Goal: Information Seeking & Learning: Learn about a topic

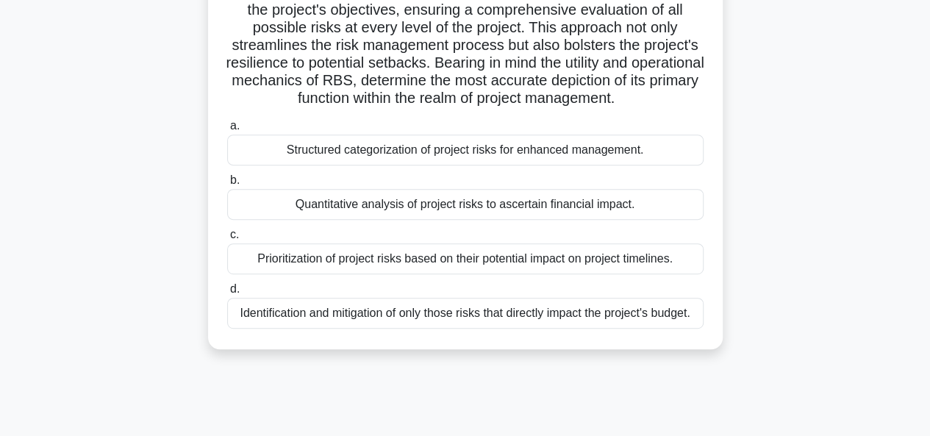
scroll to position [294, 0]
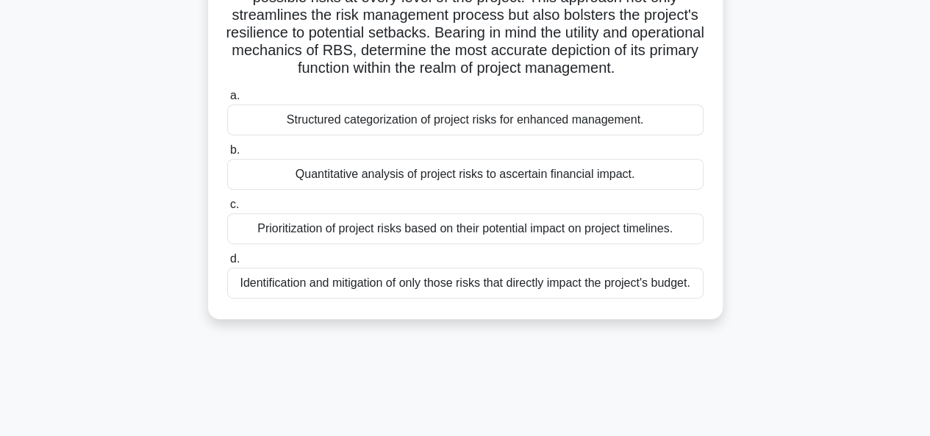
click at [456, 227] on div "Prioritization of project risks based on their potential impact on project time…" at bounding box center [465, 228] width 476 height 31
click at [227, 209] on input "c. Prioritization of project risks based on their potential impact on project t…" at bounding box center [227, 205] width 0 height 10
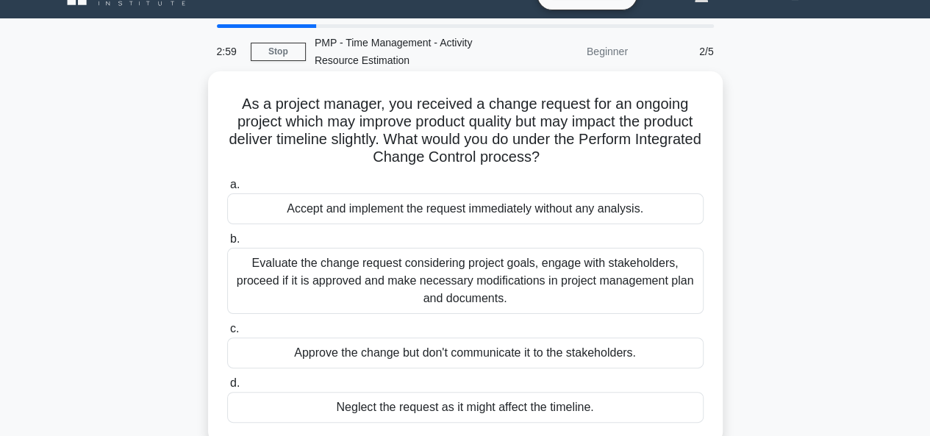
scroll to position [73, 0]
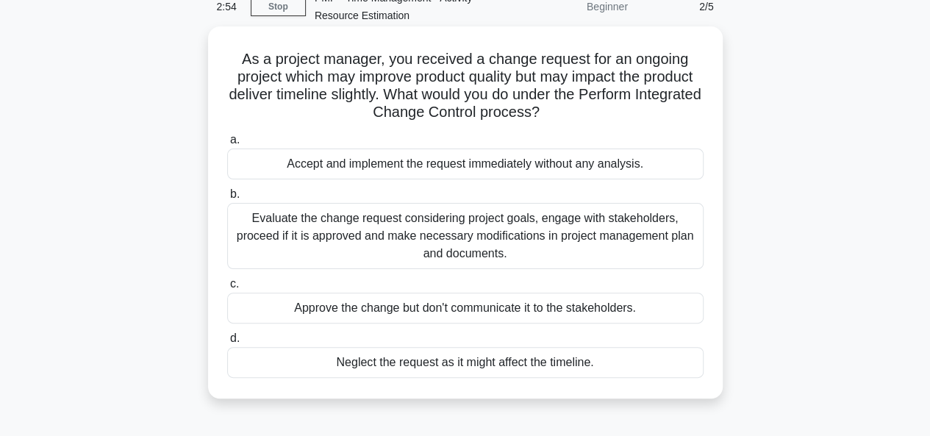
click at [457, 238] on div "Evaluate the change request considering project goals, engage with stakeholders…" at bounding box center [465, 236] width 476 height 66
click at [227, 199] on input "b. Evaluate the change request considering project goals, engage with stakehold…" at bounding box center [227, 195] width 0 height 10
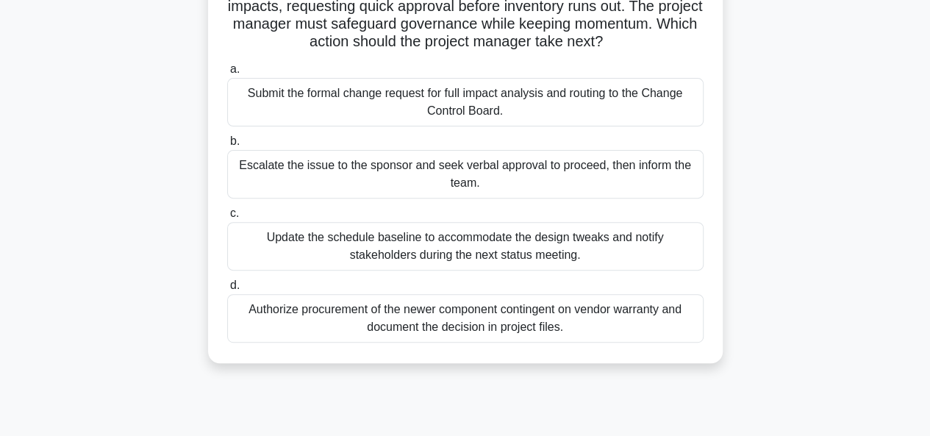
scroll to position [220, 0]
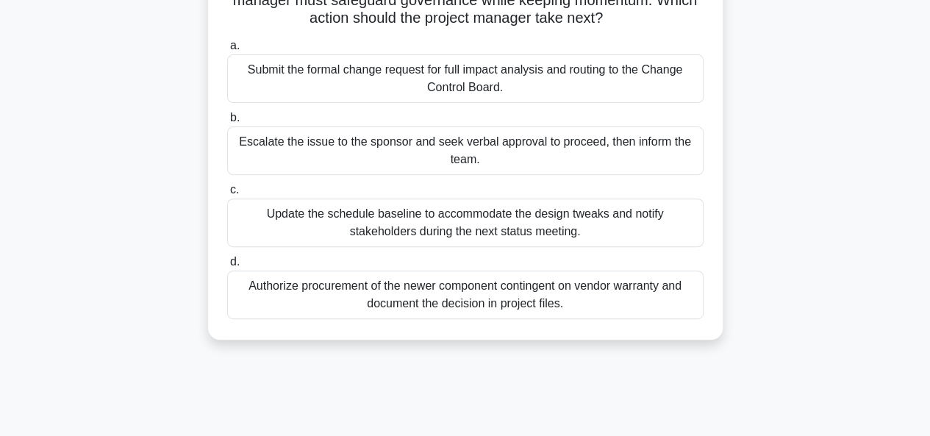
click at [432, 103] on div "Submit the formal change request for full impact analysis and routing to the Ch…" at bounding box center [465, 78] width 476 height 49
click at [227, 51] on input "a. Submit the formal change request for full impact analysis and routing to the…" at bounding box center [227, 46] width 0 height 10
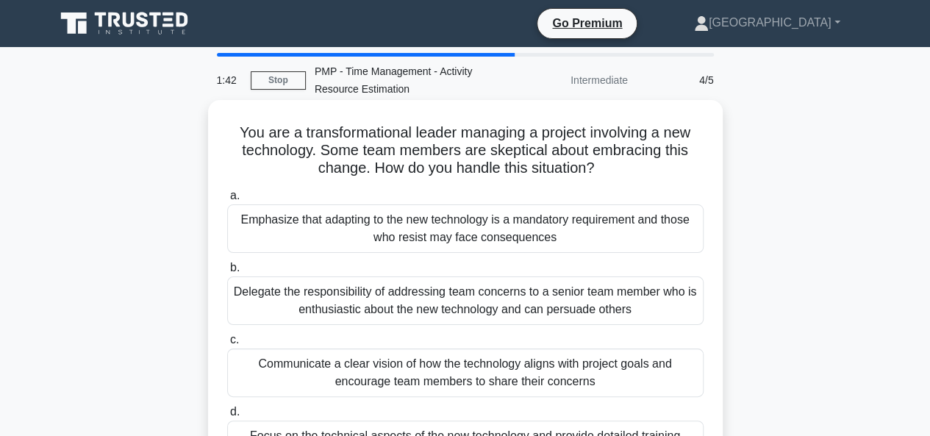
scroll to position [73, 0]
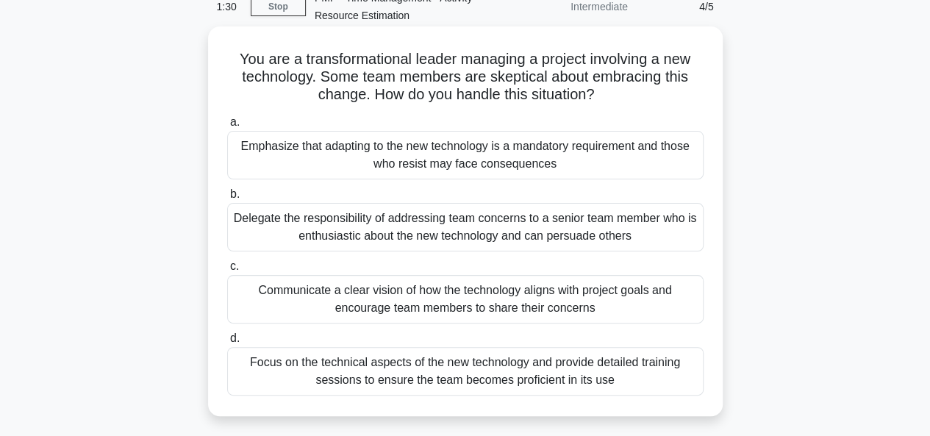
click at [413, 302] on div "Communicate a clear vision of how the technology aligns with project goals and …" at bounding box center [465, 299] width 476 height 49
click at [227, 271] on input "c. Communicate a clear vision of how the technology aligns with project goals a…" at bounding box center [227, 267] width 0 height 10
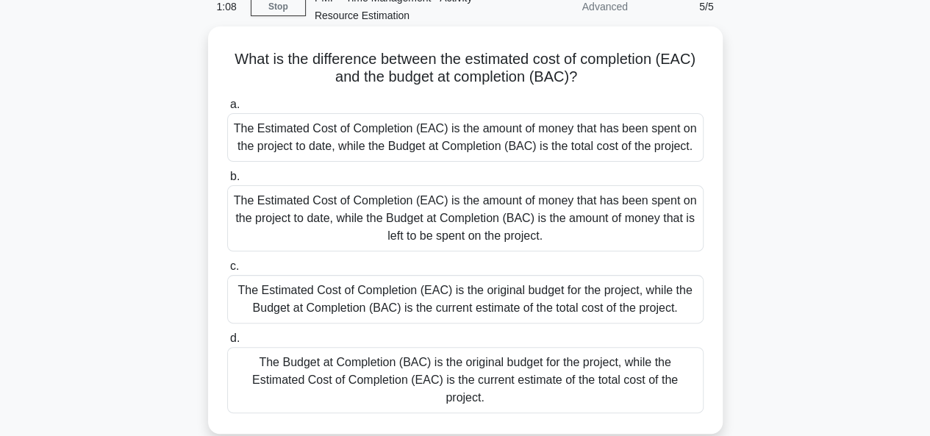
scroll to position [147, 0]
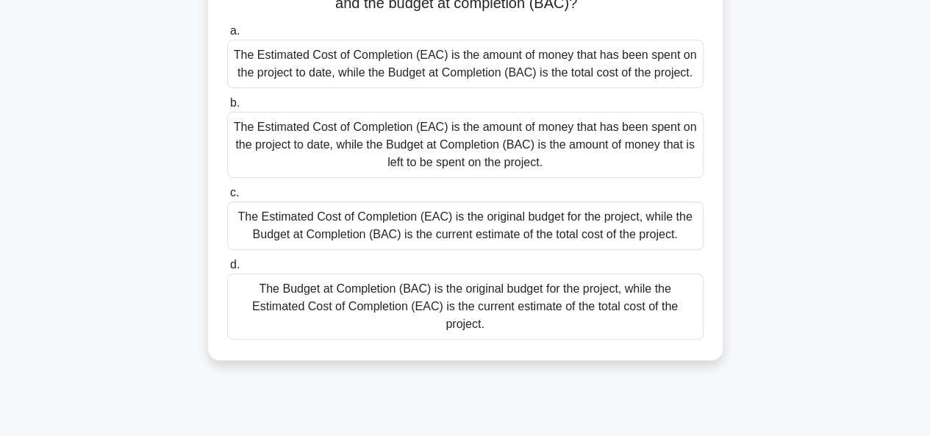
click at [407, 306] on div "The Budget at Completion (BAC) is the original budget for the project, while th…" at bounding box center [465, 306] width 476 height 66
click at [227, 270] on input "d. The Budget at Completion (BAC) is the original budget for the project, while…" at bounding box center [227, 265] width 0 height 10
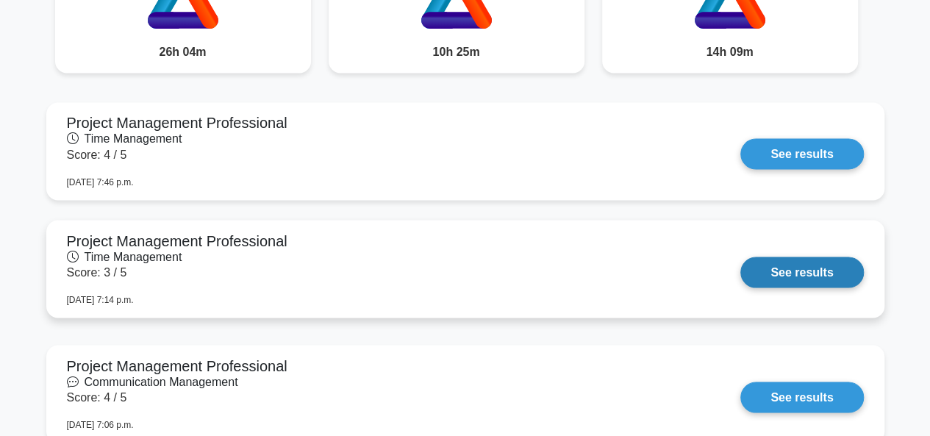
scroll to position [1249, 0]
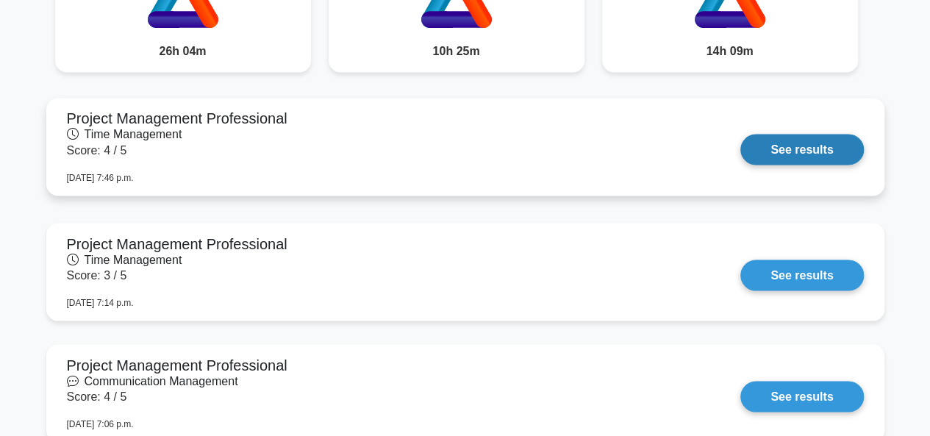
click at [823, 146] on link "See results" at bounding box center [801, 149] width 123 height 31
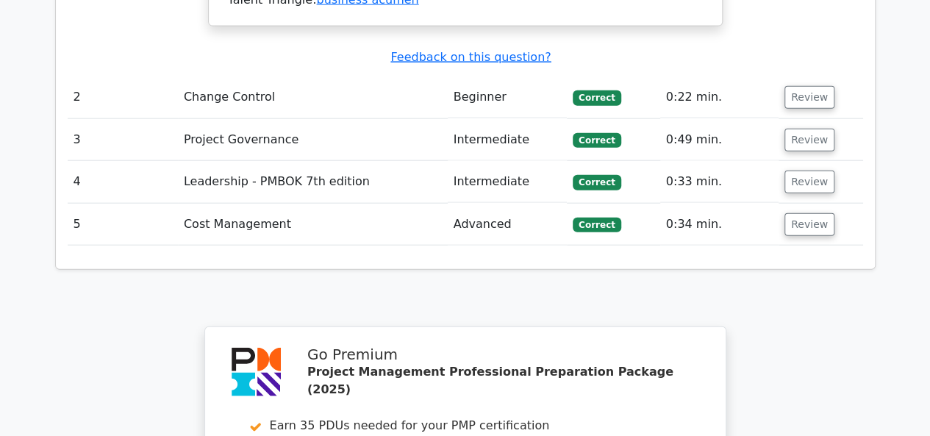
scroll to position [1617, 0]
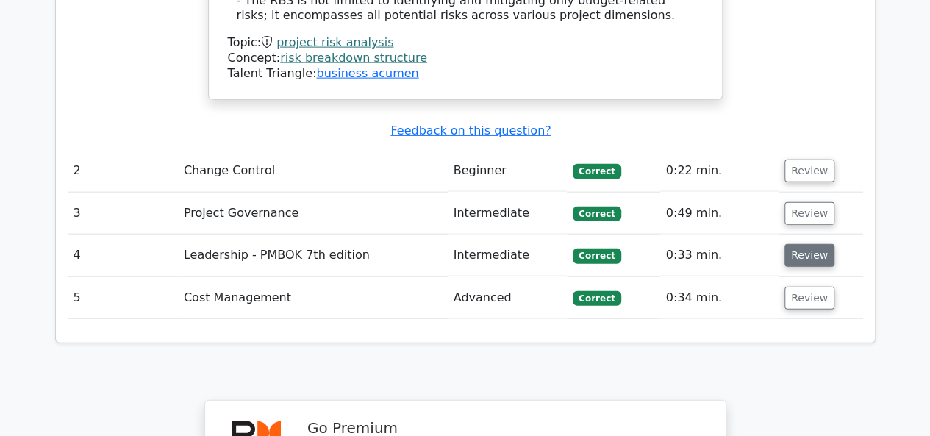
click at [810, 244] on button "Review" at bounding box center [809, 255] width 50 height 23
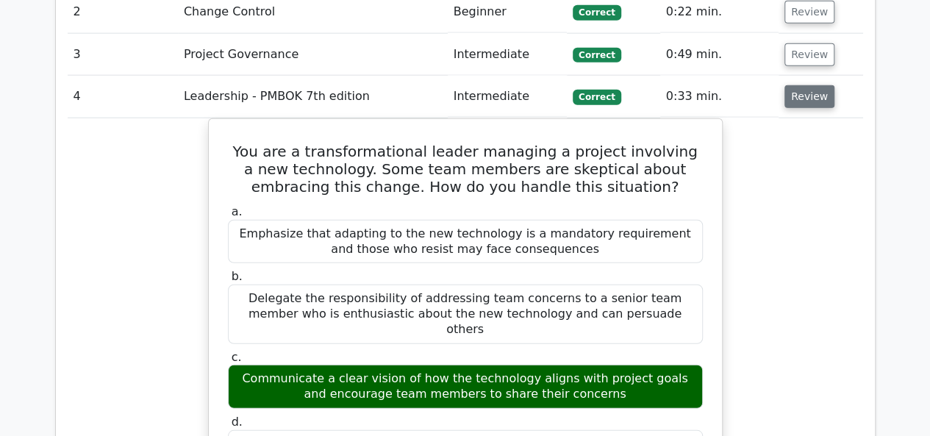
scroll to position [1690, 0]
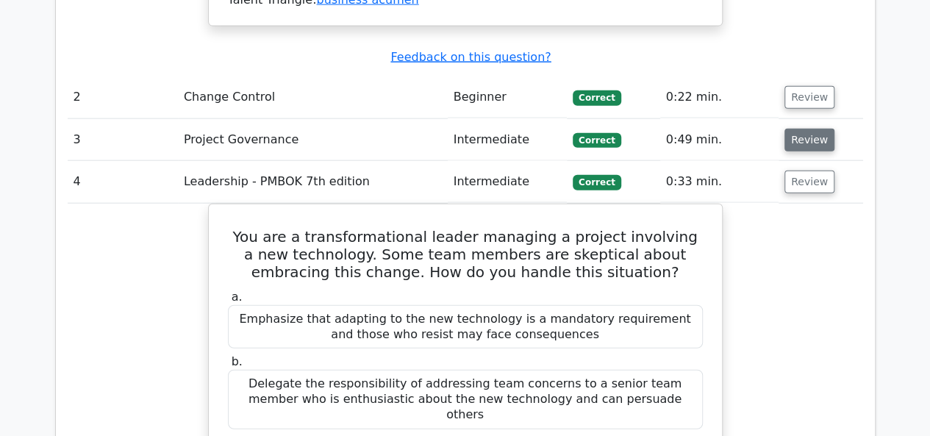
click at [801, 129] on button "Review" at bounding box center [809, 140] width 50 height 23
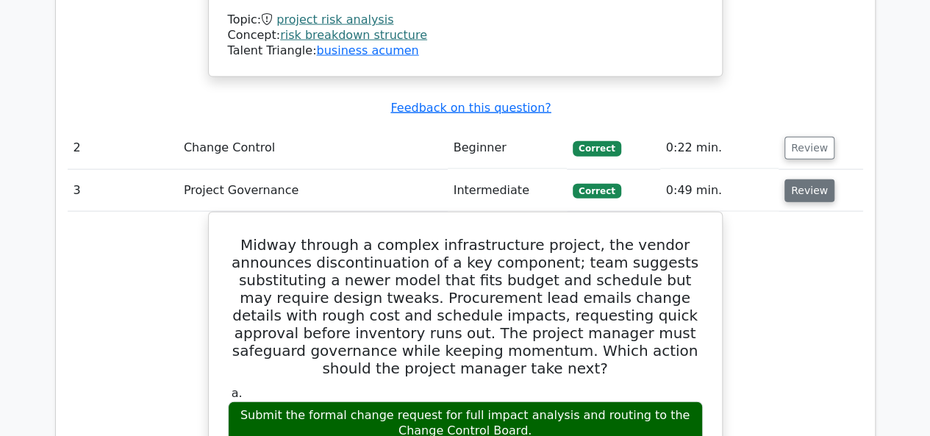
scroll to position [1617, 0]
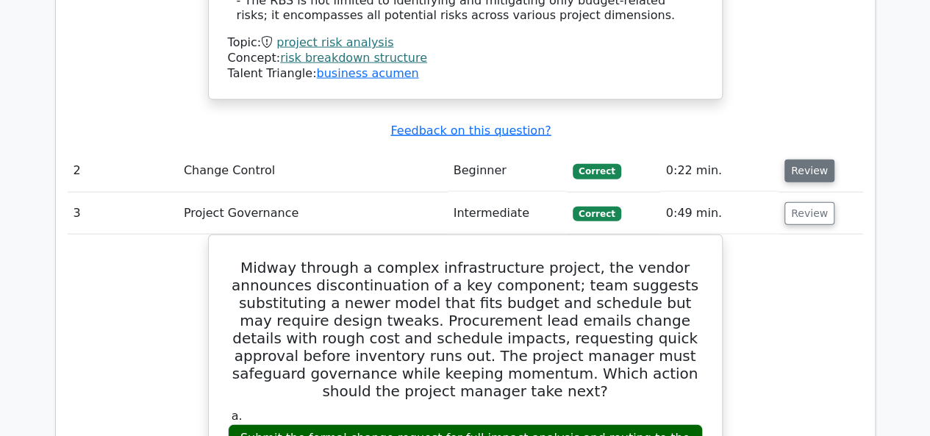
click at [800, 159] on button "Review" at bounding box center [809, 170] width 50 height 23
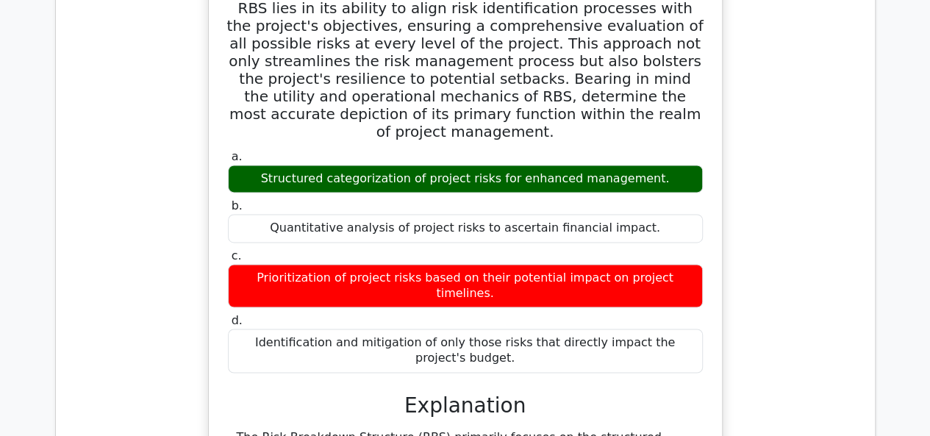
scroll to position [955, 0]
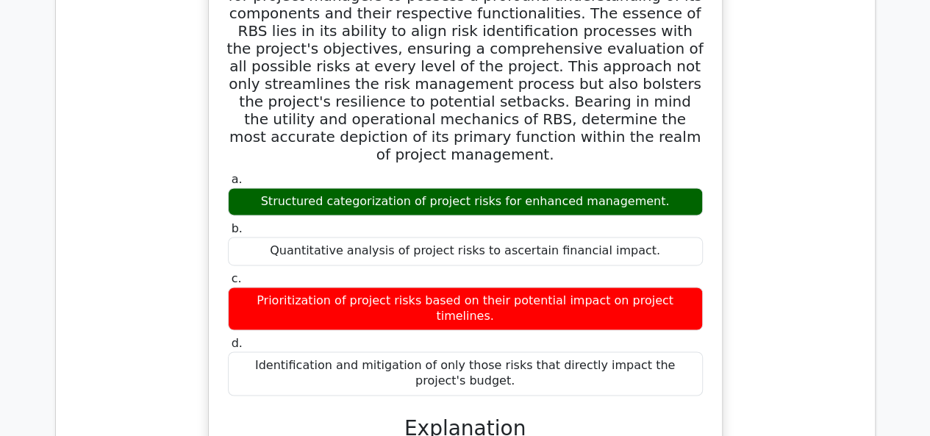
click at [652, 187] on div "Structured categorization of project risks for enhanced management." at bounding box center [465, 201] width 475 height 29
drag, startPoint x: 653, startPoint y: 183, endPoint x: 270, endPoint y: 176, distance: 382.2
click at [270, 187] on div "Structured categorization of project risks for enhanced management." at bounding box center [465, 201] width 475 height 29
copy div "Structured categorization of project risks for enhanced management."
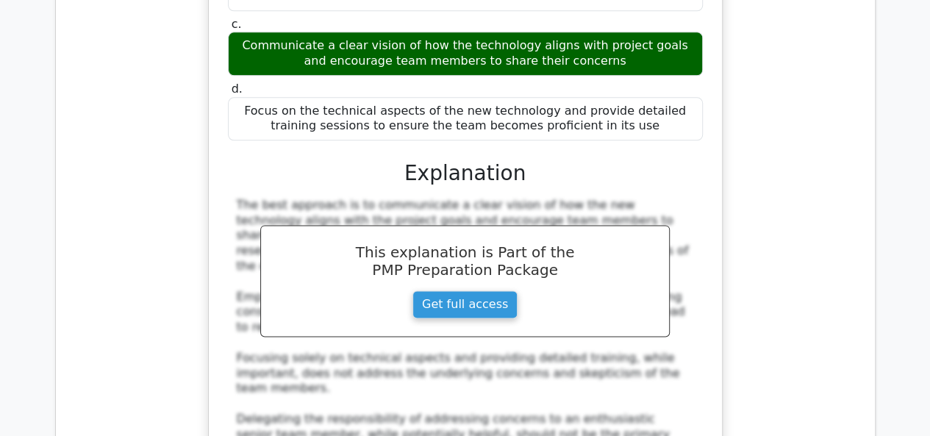
scroll to position [3969, 0]
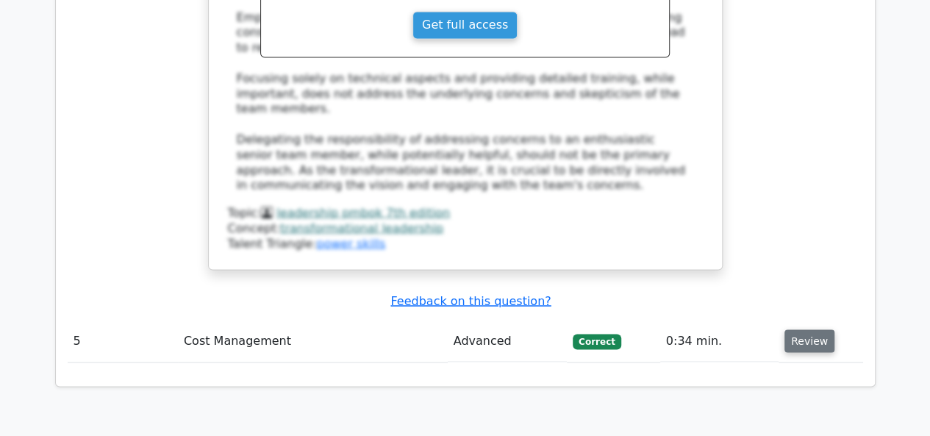
click at [801, 329] on button "Review" at bounding box center [809, 340] width 50 height 23
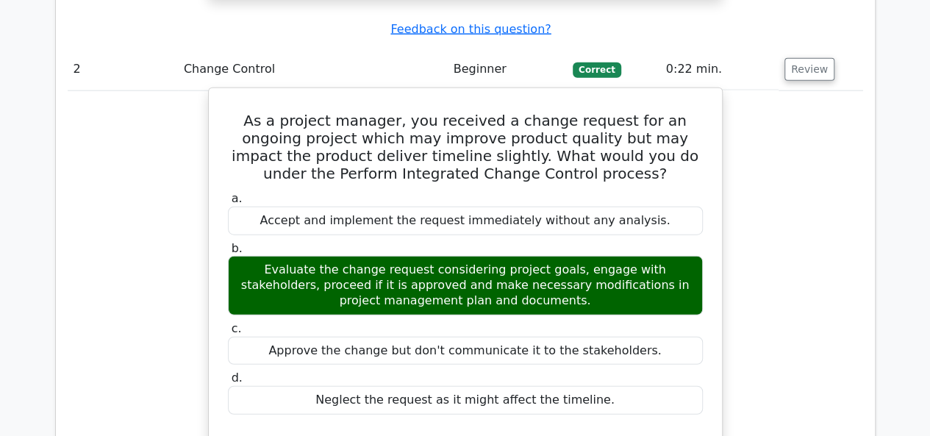
scroll to position [1911, 0]
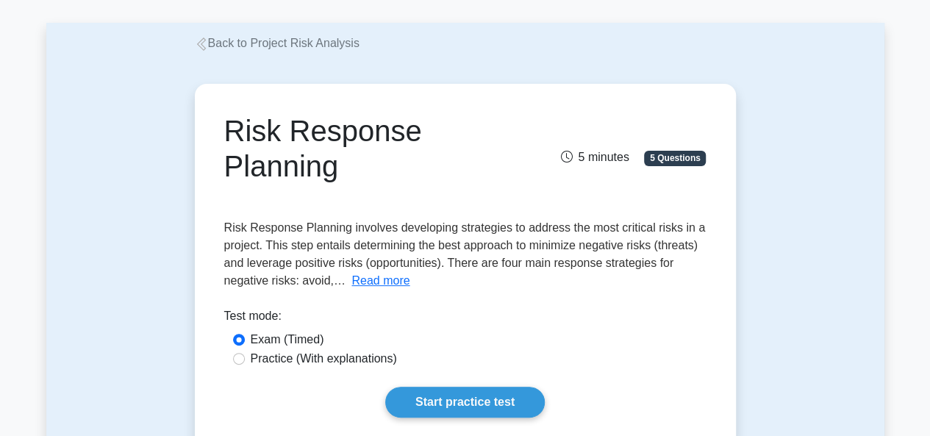
scroll to position [147, 0]
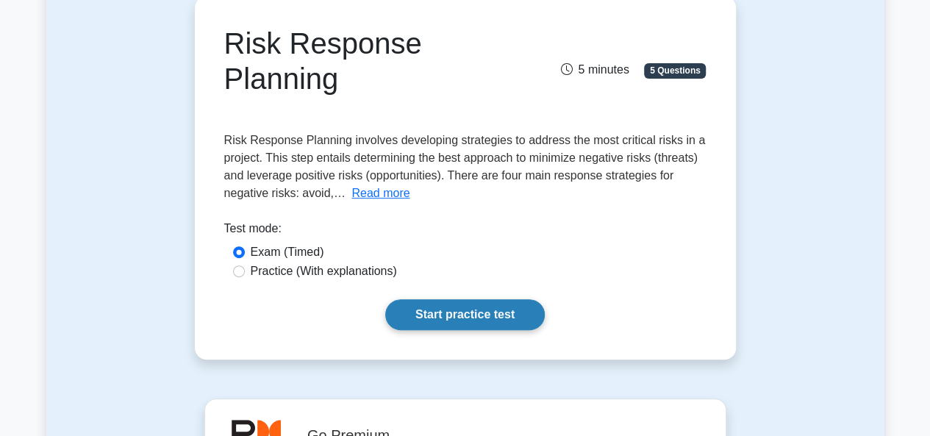
click at [473, 299] on link "Start practice test" at bounding box center [464, 314] width 159 height 31
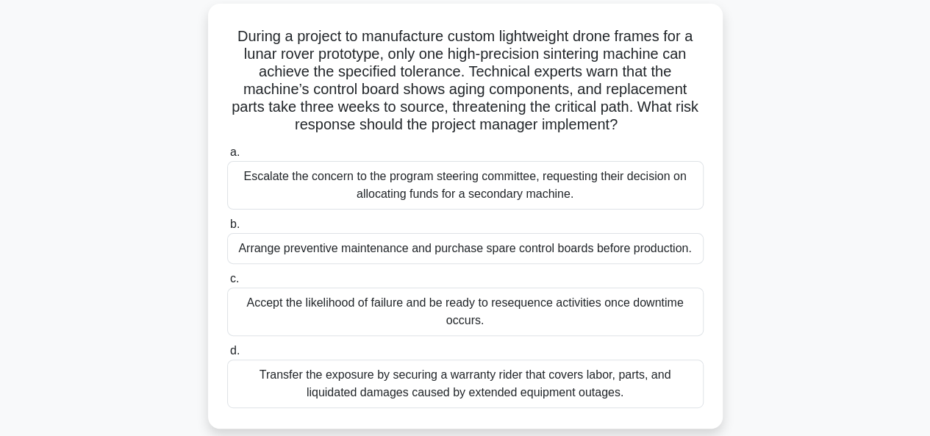
scroll to position [73, 0]
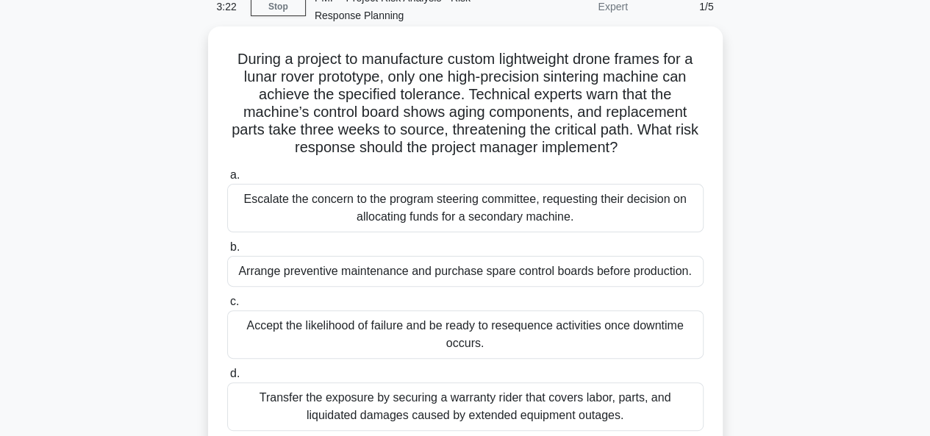
click at [416, 277] on div "Arrange preventive maintenance and purchase spare control boards before product…" at bounding box center [465, 271] width 476 height 31
click at [227, 252] on input "b. Arrange preventive maintenance and purchase spare control boards before prod…" at bounding box center [227, 248] width 0 height 10
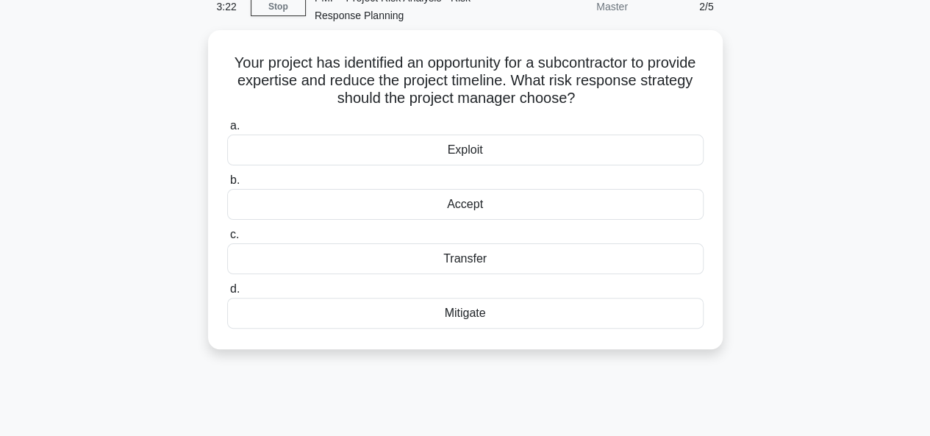
scroll to position [0, 0]
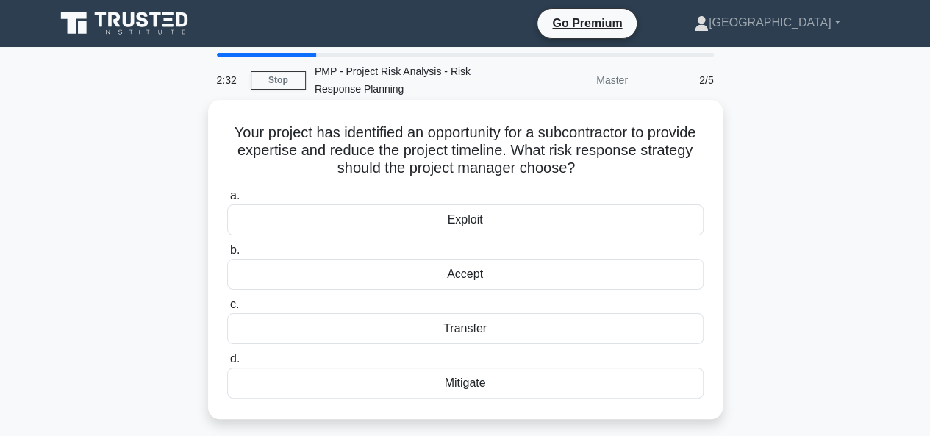
click at [460, 274] on div "Accept" at bounding box center [465, 274] width 476 height 31
click at [227, 255] on input "b. Accept" at bounding box center [227, 250] width 0 height 10
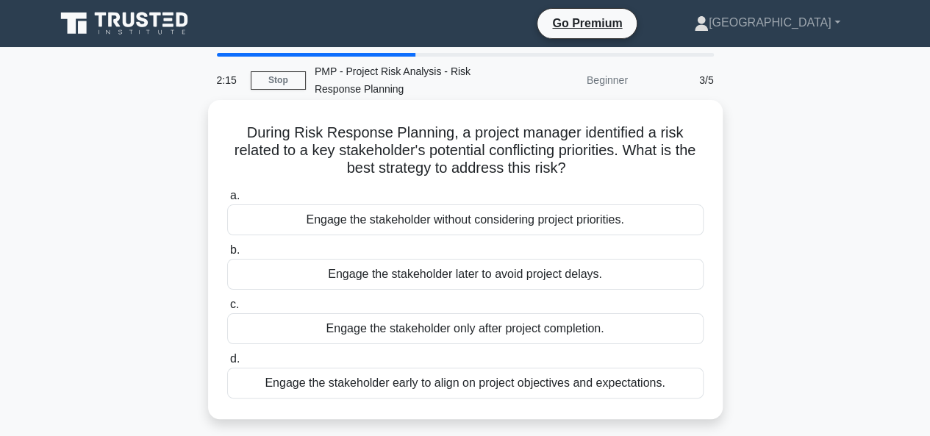
scroll to position [73, 0]
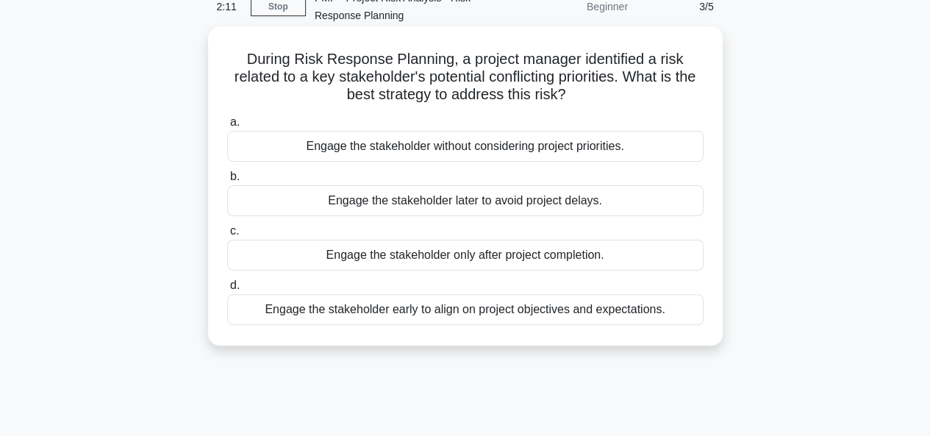
click at [448, 309] on div "Engage the stakeholder early to align on project objectives and expectations." at bounding box center [465, 309] width 476 height 31
click at [227, 290] on input "d. Engage the stakeholder early to align on project objectives and expectations." at bounding box center [227, 286] width 0 height 10
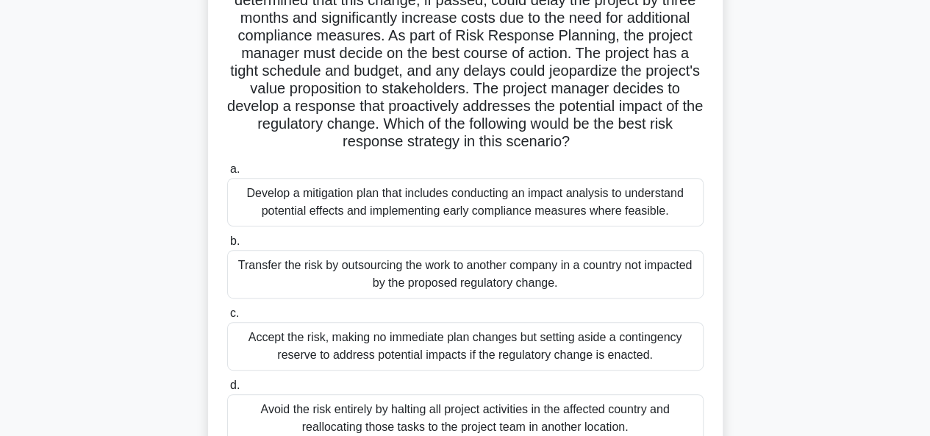
scroll to position [294, 0]
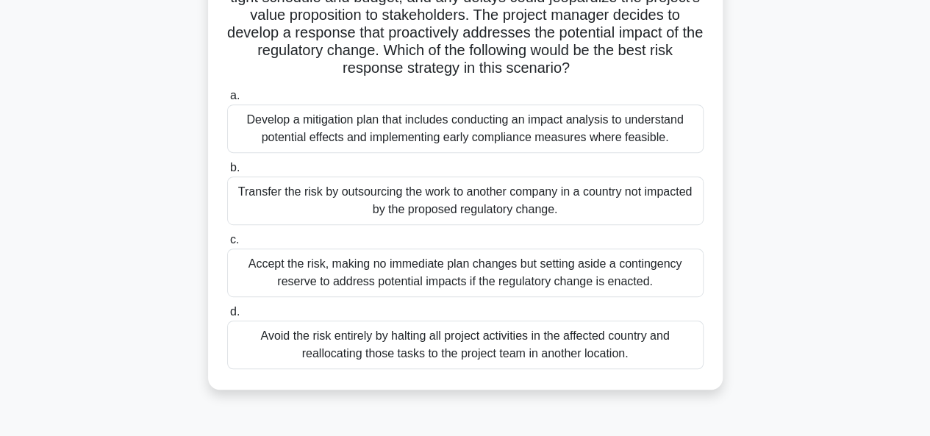
click at [411, 130] on div "Develop a mitigation plan that includes conducting an impact analysis to unders…" at bounding box center [465, 128] width 476 height 49
click at [227, 101] on input "a. Develop a mitigation plan that includes conducting an impact analysis to und…" at bounding box center [227, 96] width 0 height 10
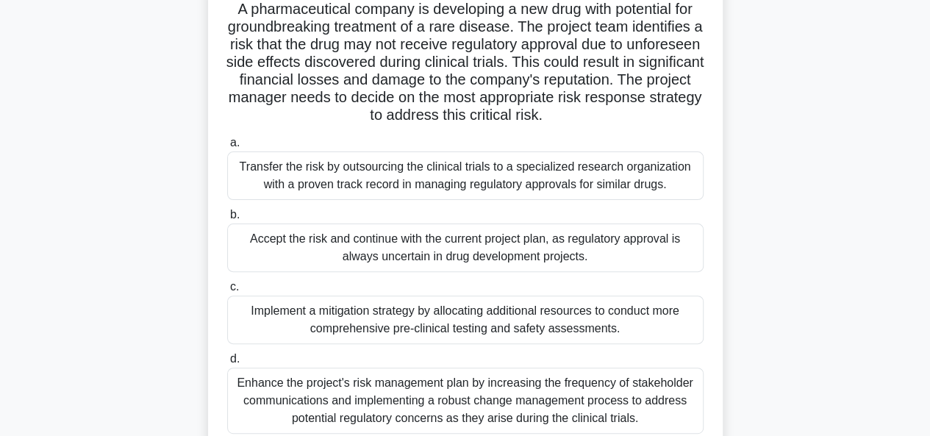
scroll to position [147, 0]
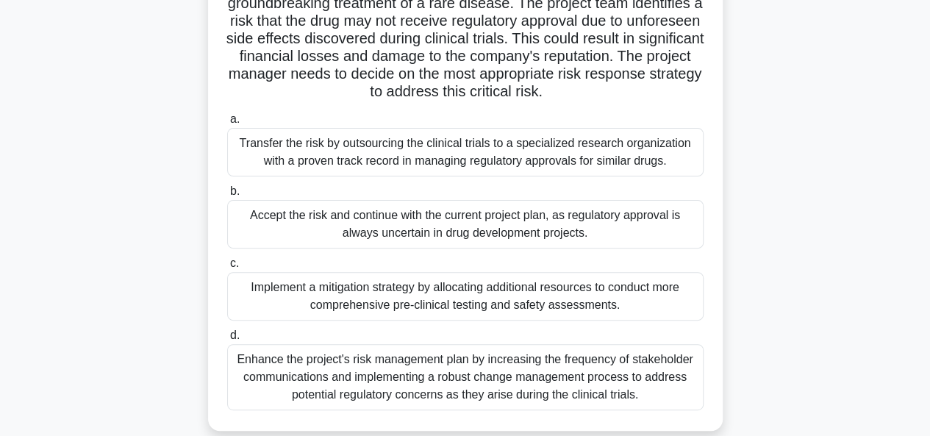
click at [413, 297] on div "Implement a mitigation strategy by allocating additional resources to conduct m…" at bounding box center [465, 296] width 476 height 49
click at [227, 268] on input "c. Implement a mitigation strategy by allocating additional resources to conduc…" at bounding box center [227, 264] width 0 height 10
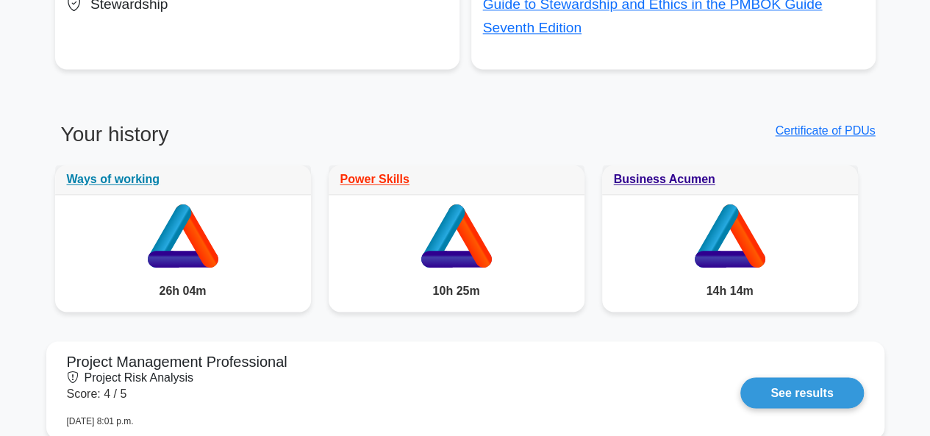
scroll to position [1102, 0]
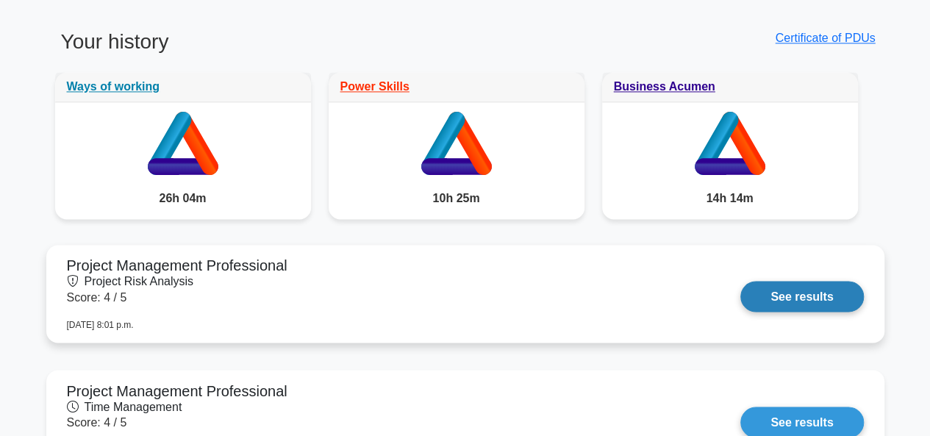
click at [761, 293] on link "See results" at bounding box center [801, 296] width 123 height 31
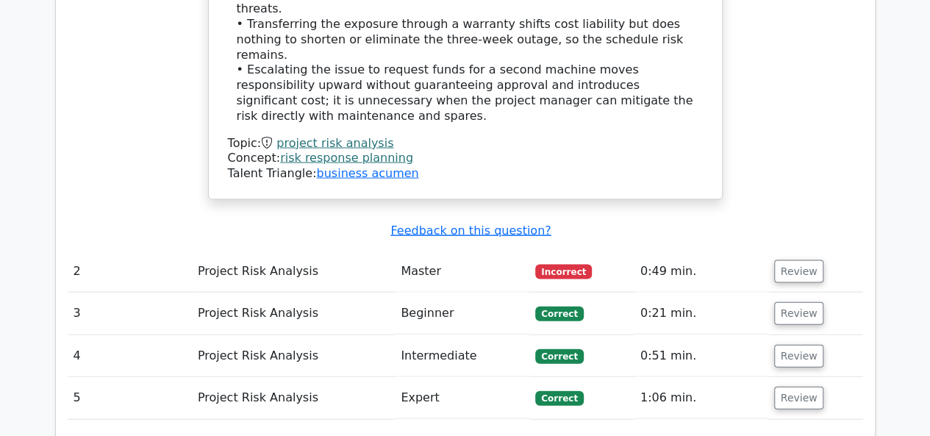
scroll to position [1470, 0]
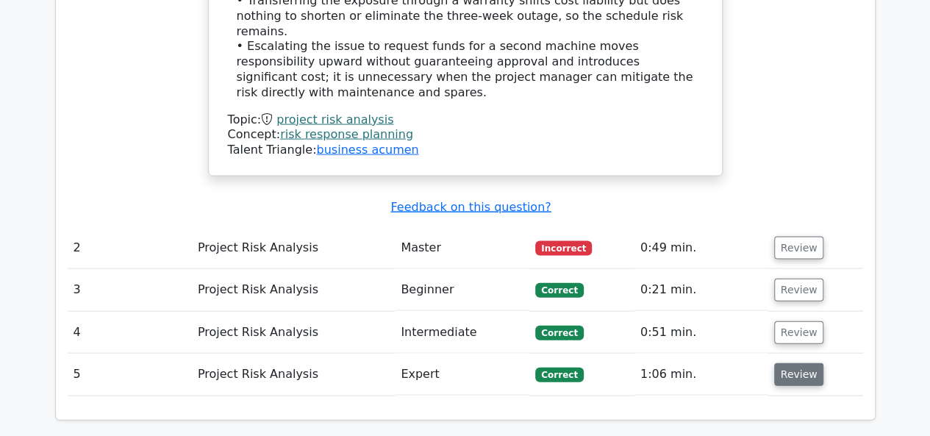
click at [792, 363] on button "Review" at bounding box center [799, 374] width 50 height 23
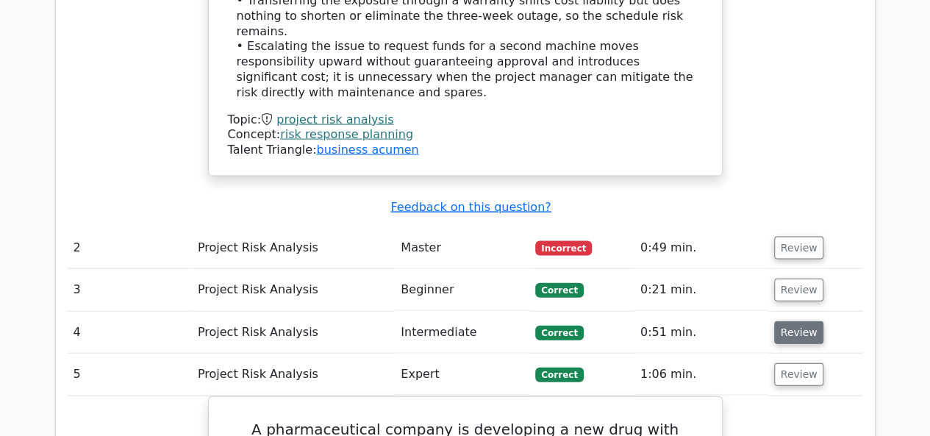
click at [790, 321] on button "Review" at bounding box center [799, 332] width 50 height 23
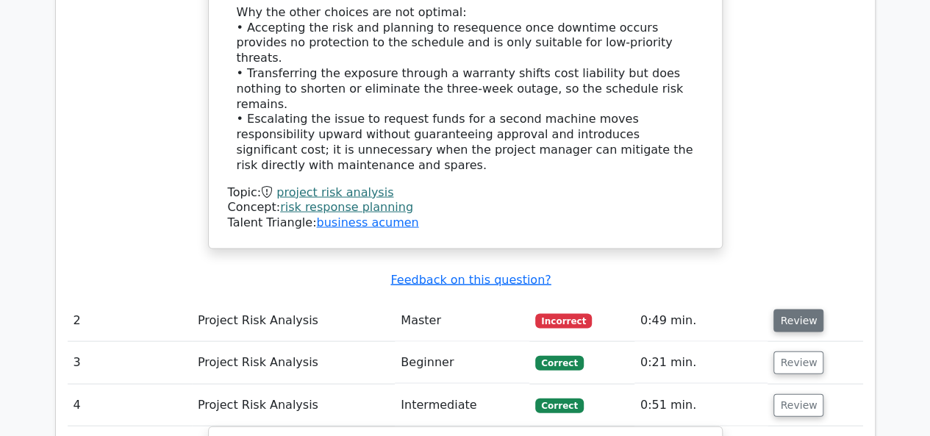
scroll to position [1396, 0]
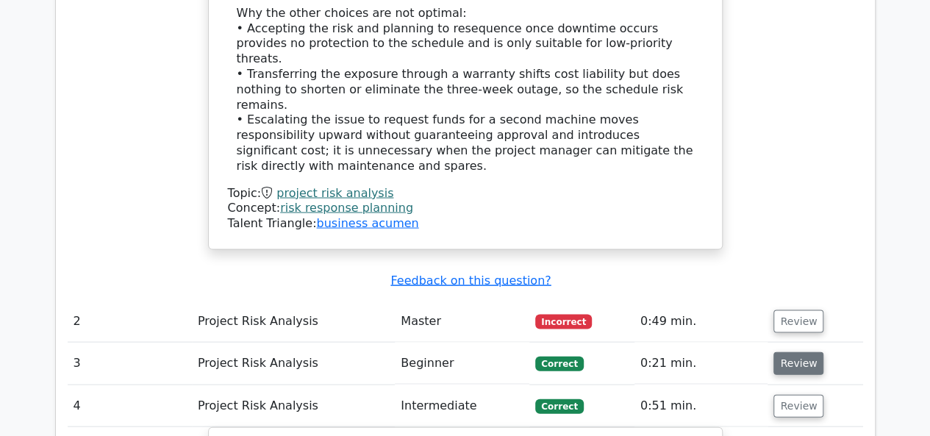
click at [791, 352] on button "Review" at bounding box center [798, 363] width 50 height 23
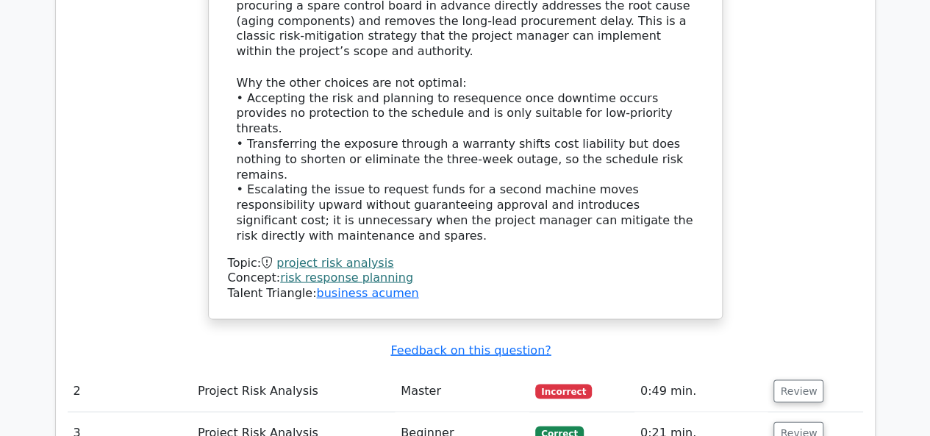
scroll to position [1323, 0]
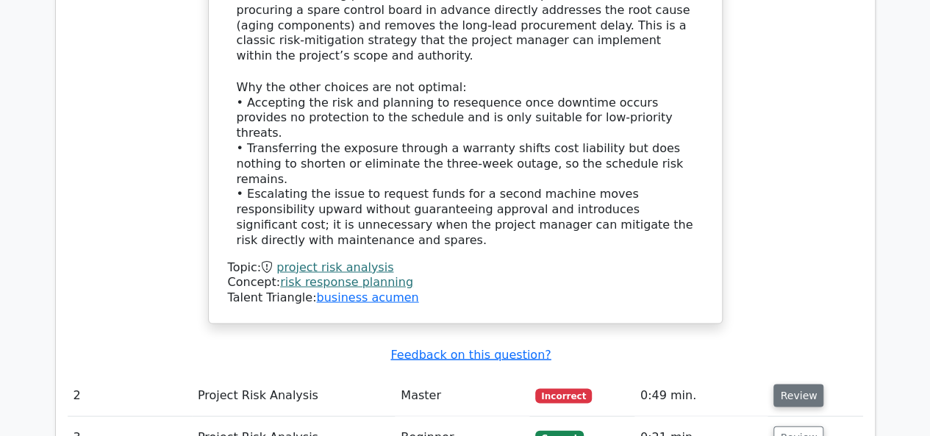
click at [794, 384] on button "Review" at bounding box center [798, 395] width 50 height 23
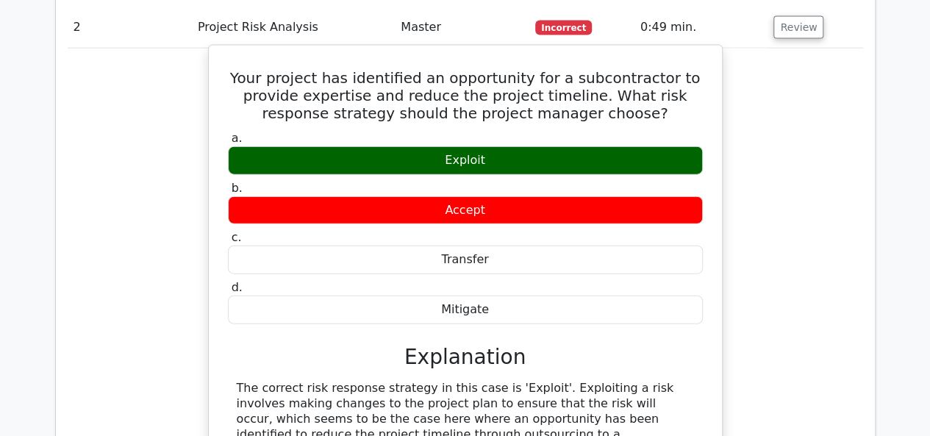
scroll to position [1617, 0]
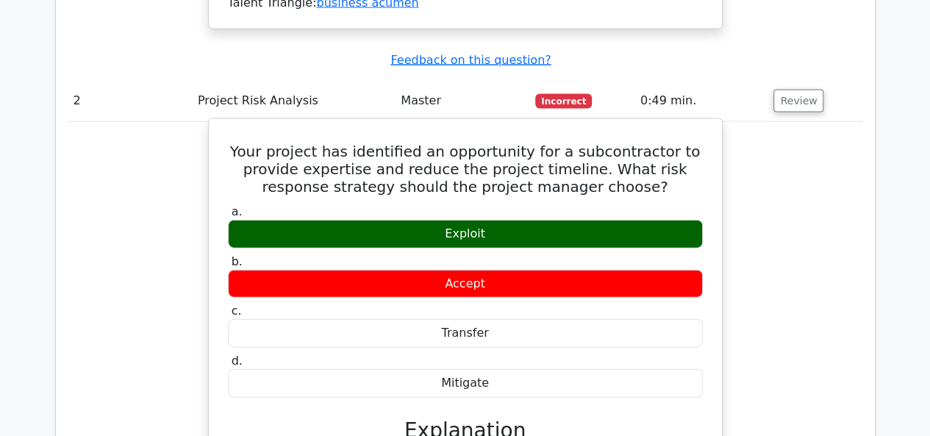
drag, startPoint x: 240, startPoint y: 63, endPoint x: 502, endPoint y: 290, distance: 347.0
click at [502, 295] on div "Your project has identified an opportunity for a subcontractor to provide exper…" at bounding box center [465, 408] width 501 height 567
copy div "Your project has identified an opportunity for a subcontractor to provide exper…"
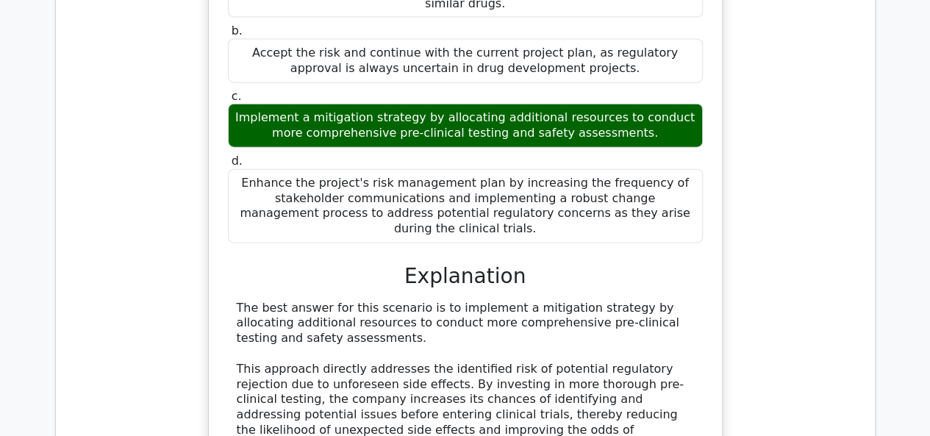
scroll to position [4630, 0]
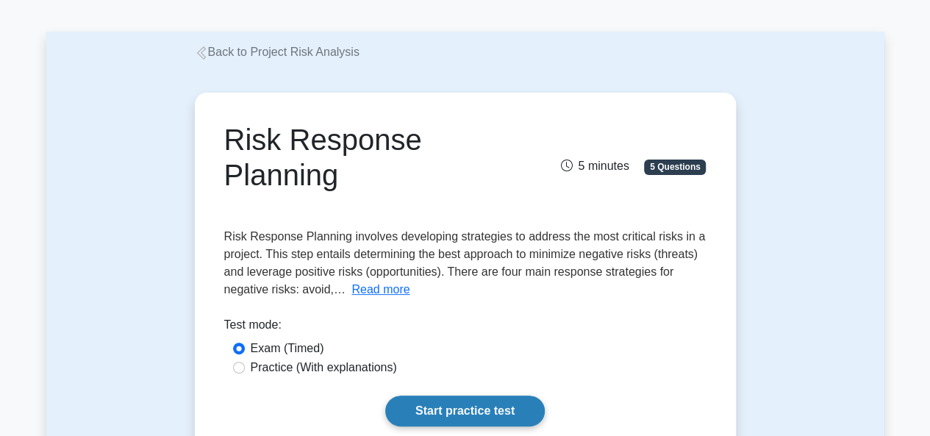
scroll to position [73, 0]
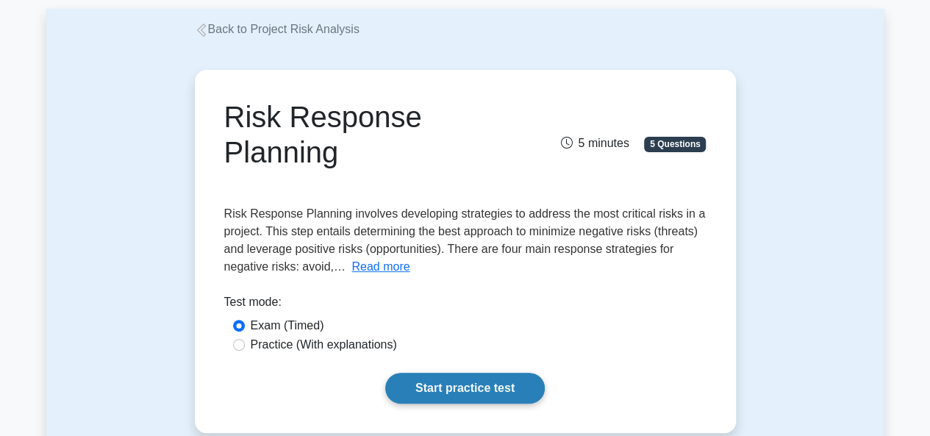
click at [434, 373] on link "Start practice test" at bounding box center [464, 388] width 159 height 31
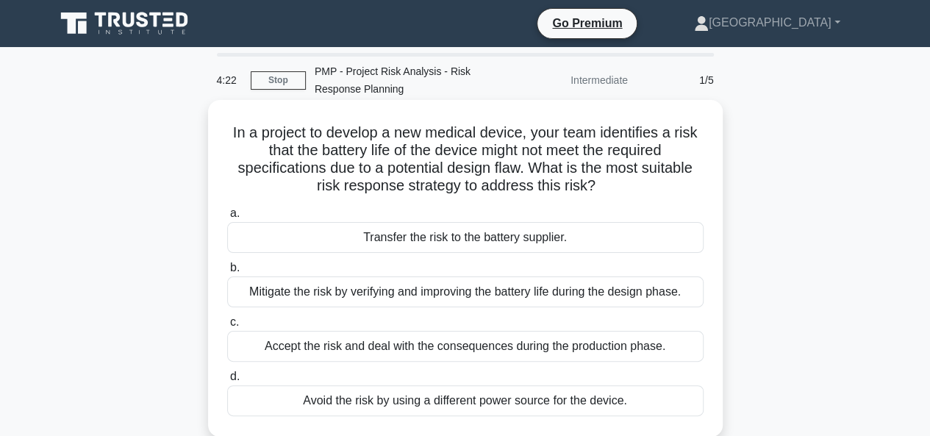
click at [397, 290] on div "Mitigate the risk by verifying and improving the battery life during the design…" at bounding box center [465, 291] width 476 height 31
click at [227, 273] on input "b. Mitigate the risk by verifying and improving the battery life during the des…" at bounding box center [227, 268] width 0 height 10
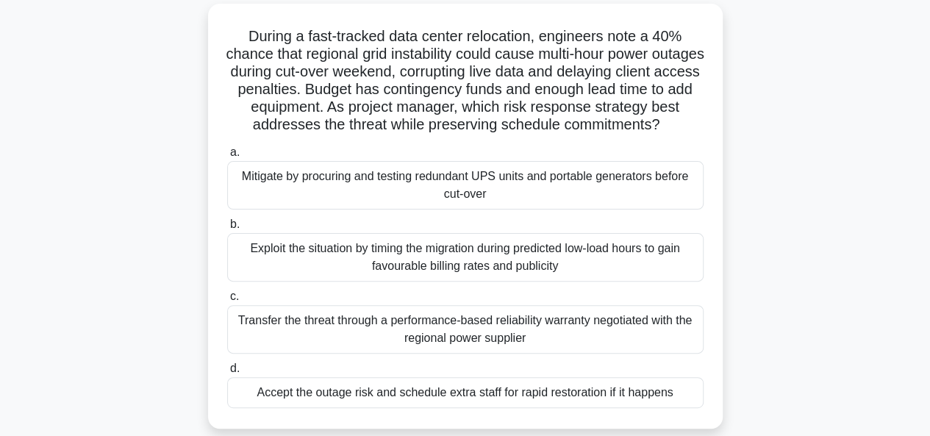
scroll to position [73, 0]
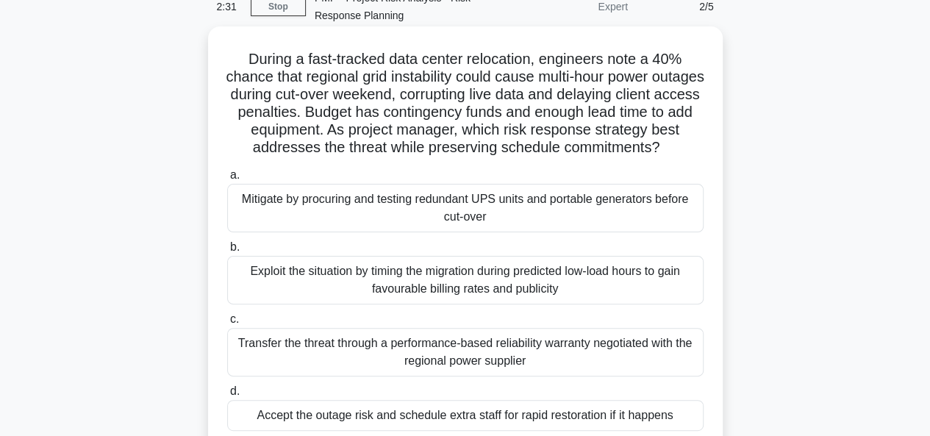
click at [425, 232] on div "Mitigate by procuring and testing redundant UPS units and portable generators b…" at bounding box center [465, 208] width 476 height 49
click at [227, 180] on input "a. Mitigate by procuring and testing redundant UPS units and portable generator…" at bounding box center [227, 176] width 0 height 10
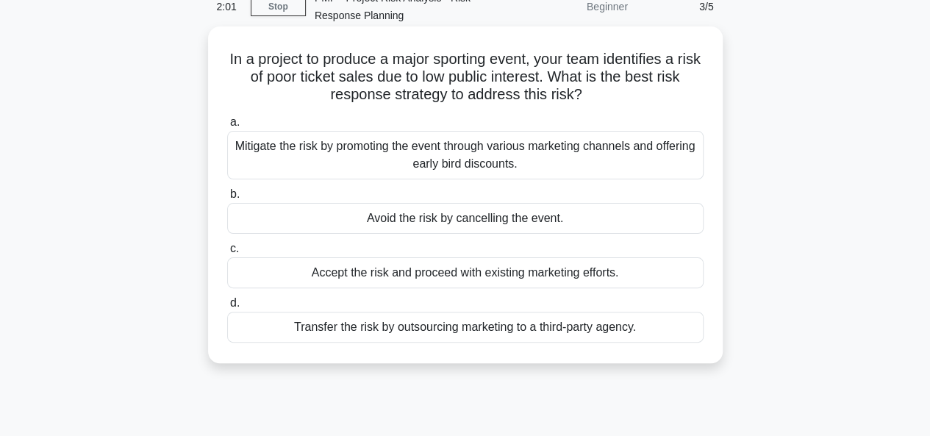
click at [459, 157] on div "Mitigate the risk by promoting the event through various marketing channels and…" at bounding box center [465, 155] width 476 height 49
click at [227, 127] on input "a. Mitigate the risk by promoting the event through various marketing channels …" at bounding box center [227, 123] width 0 height 10
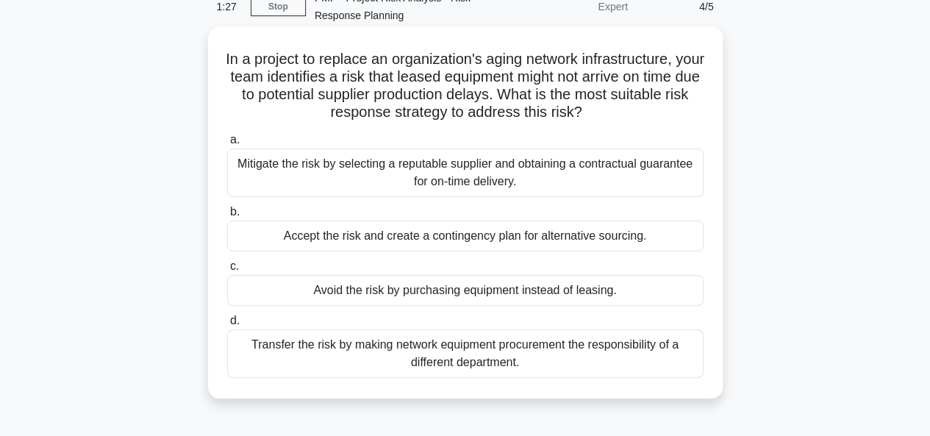
click at [420, 173] on div "Mitigate the risk by selecting a reputable supplier and obtaining a contractual…" at bounding box center [465, 172] width 476 height 49
click at [227, 145] on input "a. Mitigate the risk by selecting a reputable supplier and obtaining a contract…" at bounding box center [227, 140] width 0 height 10
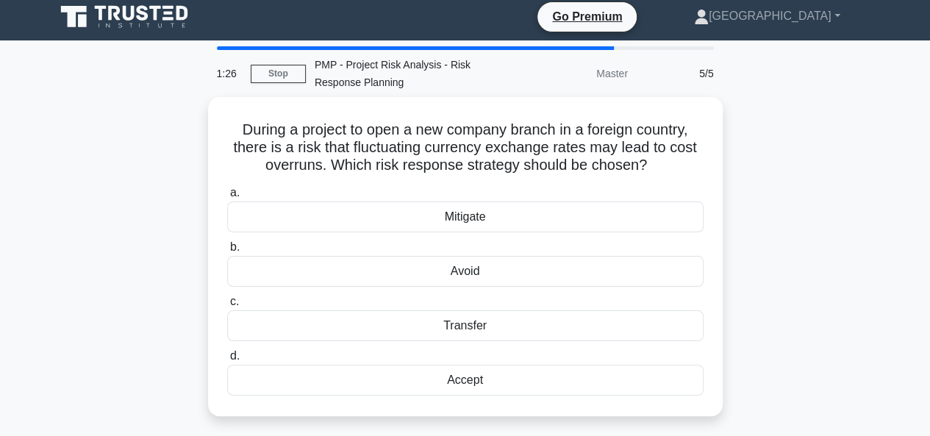
scroll to position [0, 0]
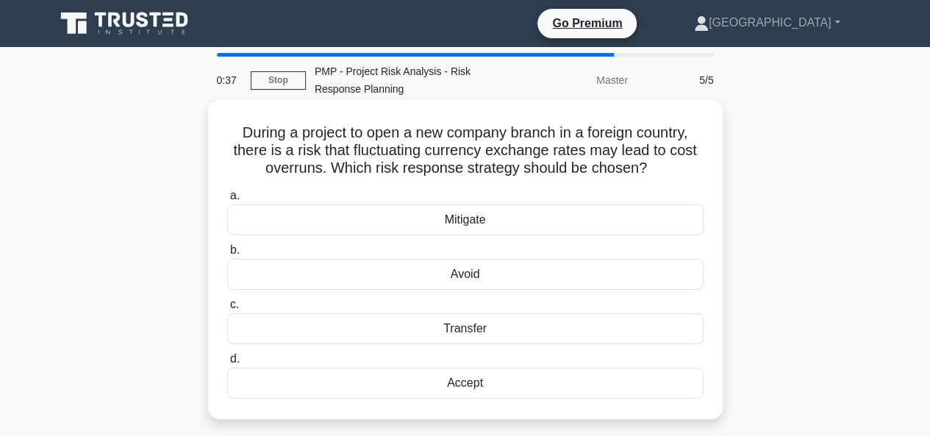
click at [431, 380] on div "Accept" at bounding box center [465, 382] width 476 height 31
click at [227, 364] on input "d. Accept" at bounding box center [227, 359] width 0 height 10
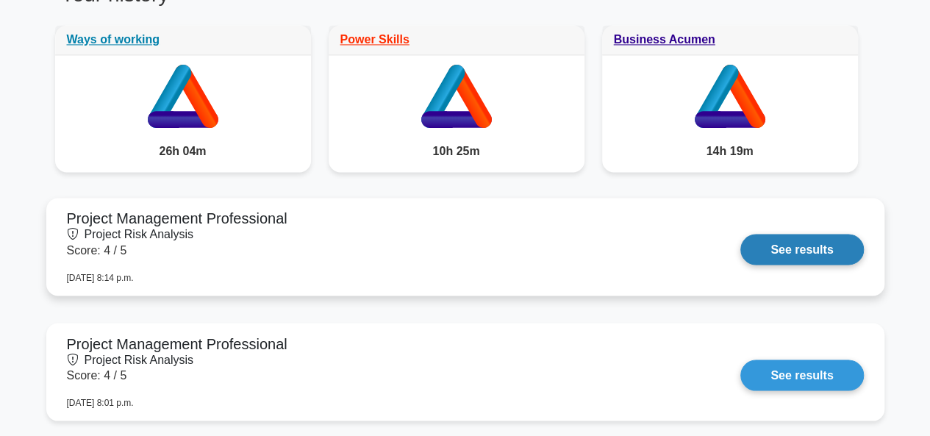
scroll to position [1029, 0]
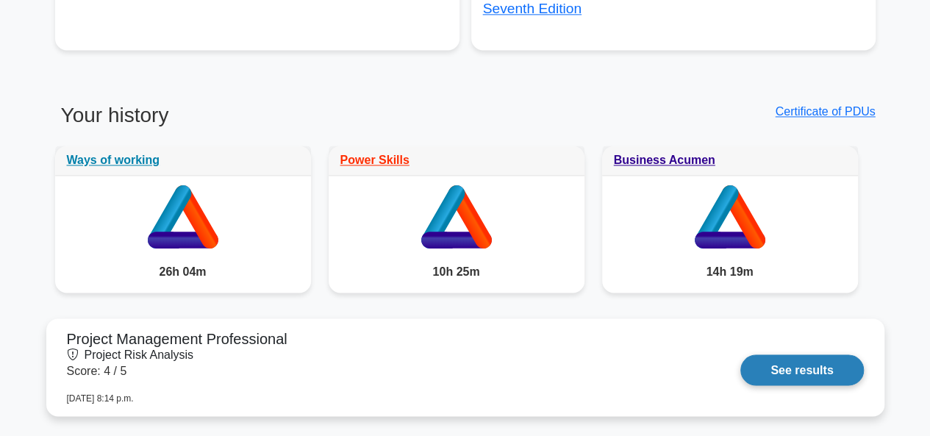
click at [789, 370] on link "See results" at bounding box center [801, 369] width 123 height 31
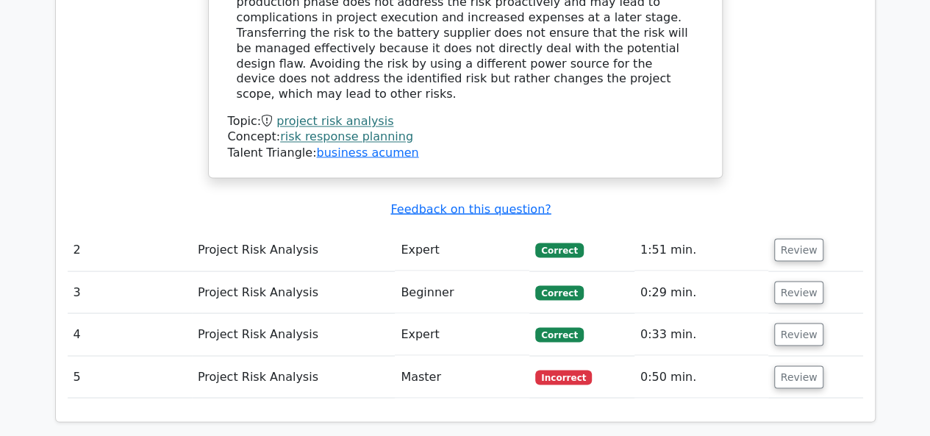
scroll to position [1249, 0]
click at [785, 365] on button "Review" at bounding box center [799, 376] width 50 height 23
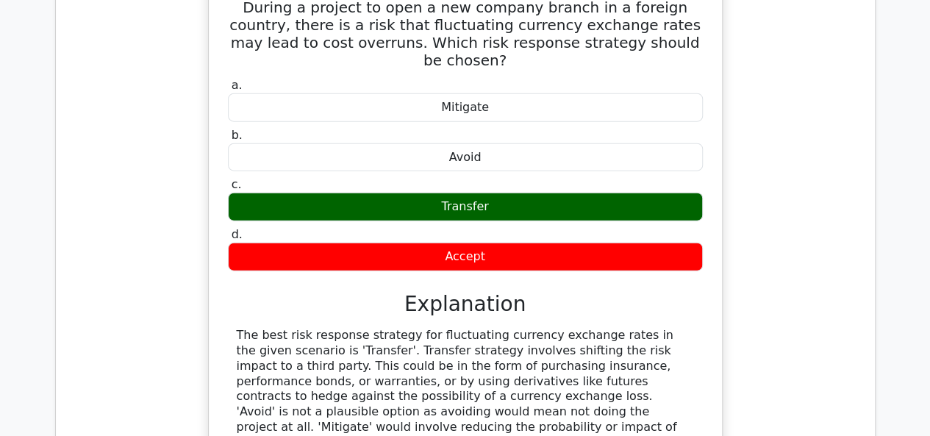
scroll to position [1690, 0]
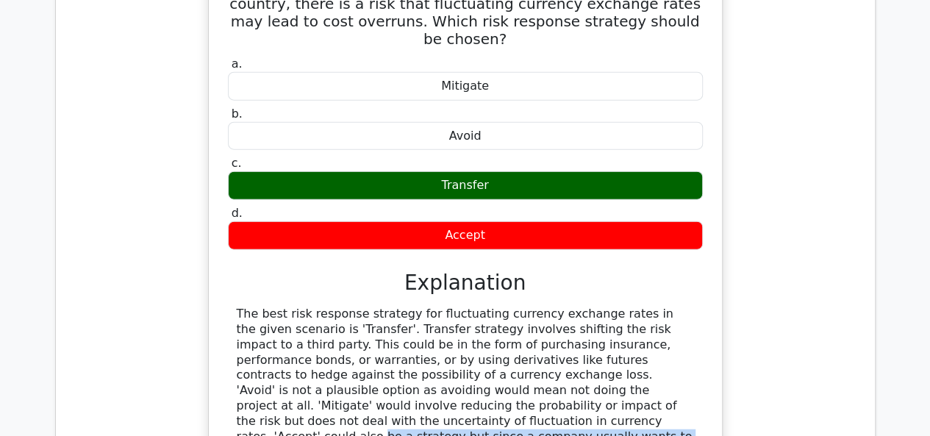
drag, startPoint x: 598, startPoint y: 315, endPoint x: 619, endPoint y: 358, distance: 47.3
click at [619, 358] on div "The best risk response strategy for fluctuating currency exchange rates in the …" at bounding box center [465, 419] width 475 height 226
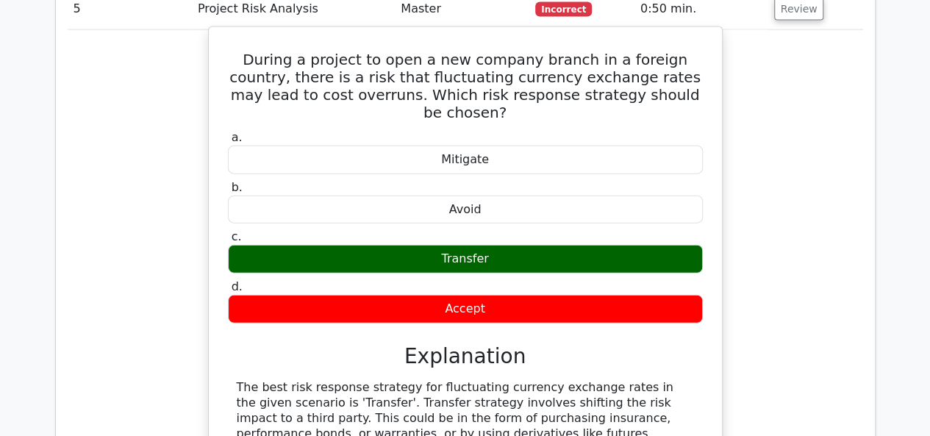
scroll to position [1543, 0]
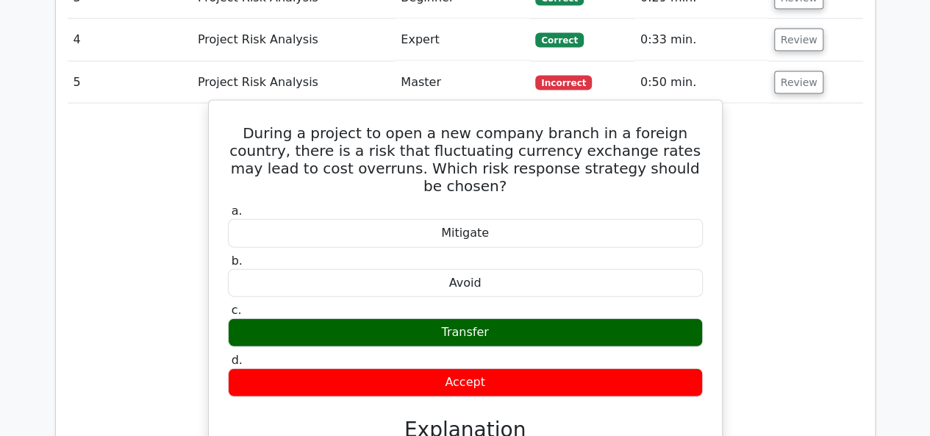
drag, startPoint x: 442, startPoint y: 246, endPoint x: 529, endPoint y: 252, distance: 86.9
click at [529, 318] on div "Transfer" at bounding box center [465, 332] width 475 height 29
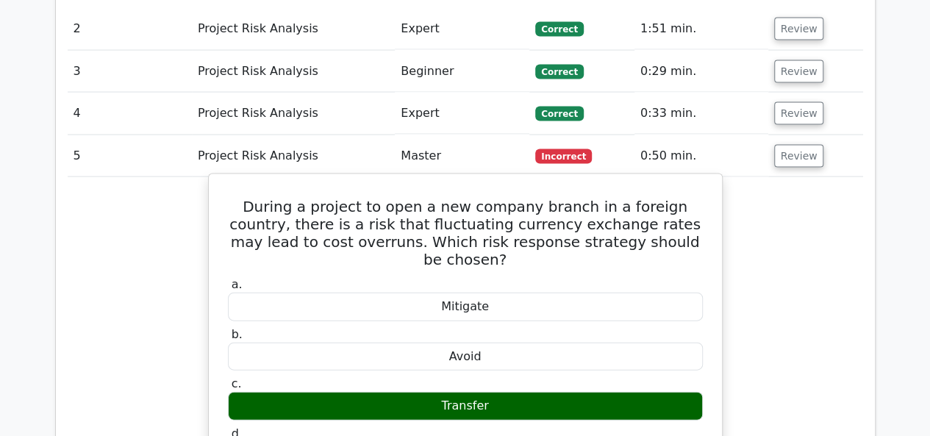
scroll to position [1176, 0]
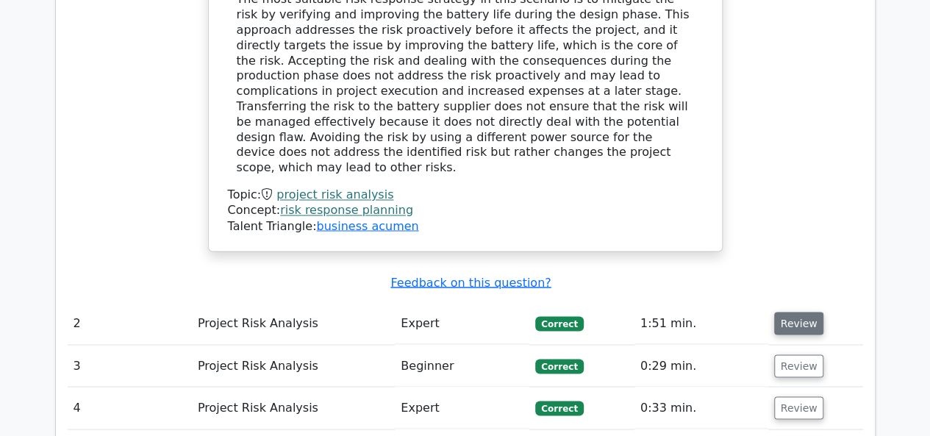
click at [798, 312] on button "Review" at bounding box center [799, 323] width 50 height 23
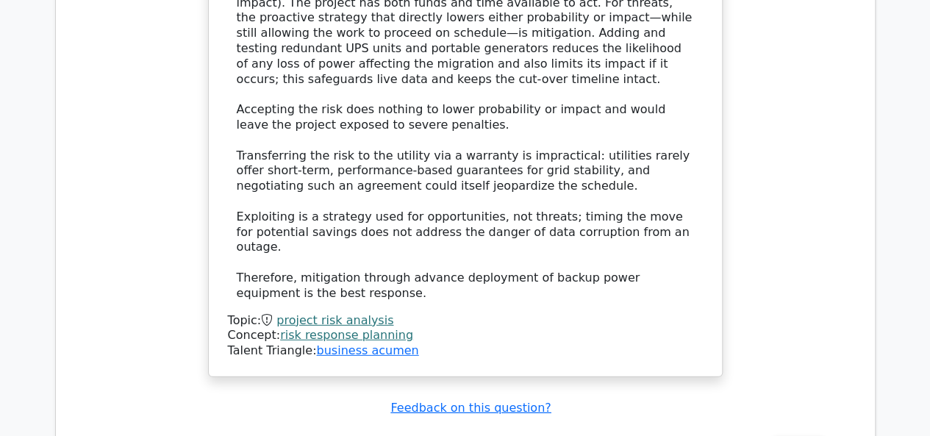
scroll to position [2131, 0]
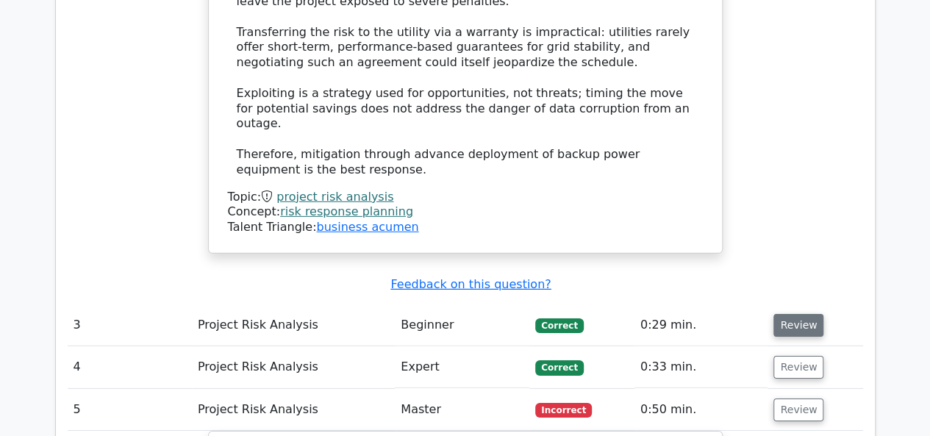
click at [795, 314] on button "Review" at bounding box center [798, 325] width 50 height 23
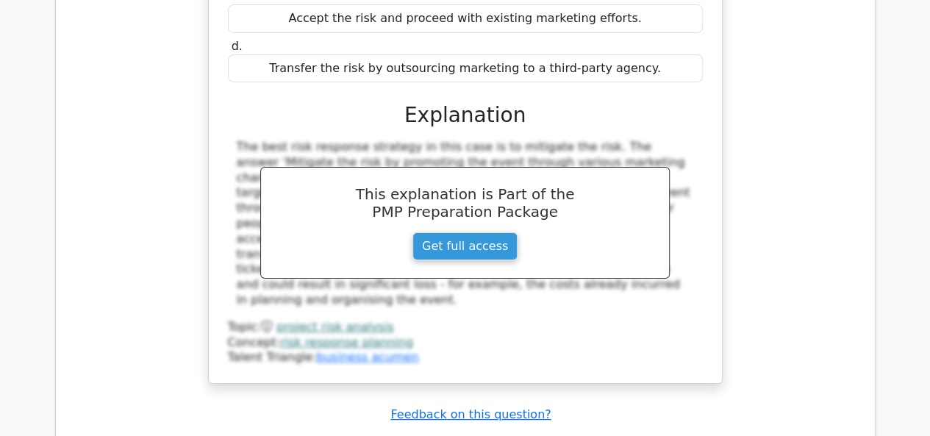
scroll to position [2866, 0]
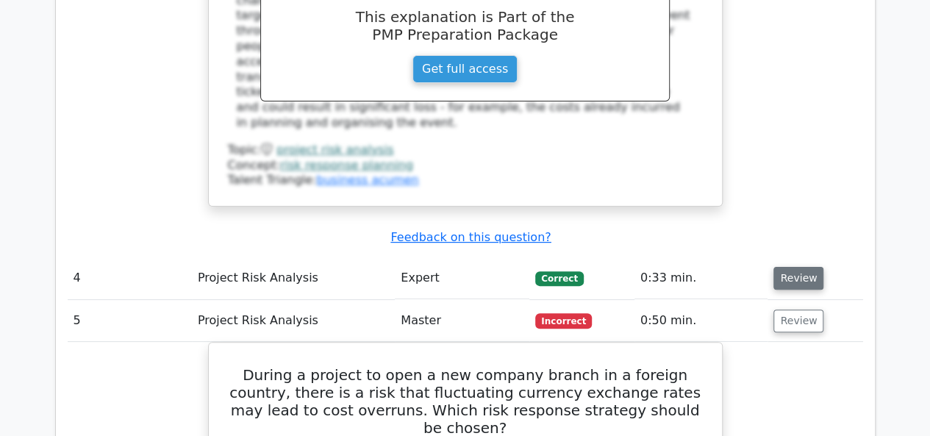
click at [779, 267] on button "Review" at bounding box center [798, 278] width 50 height 23
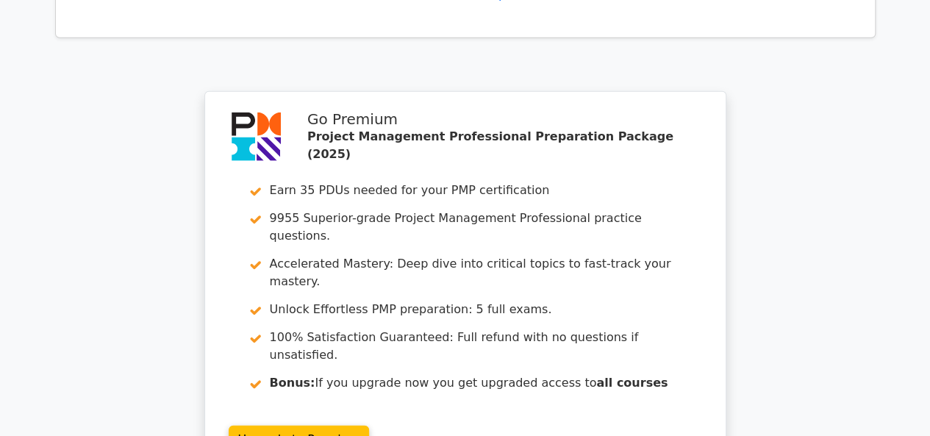
scroll to position [4619, 0]
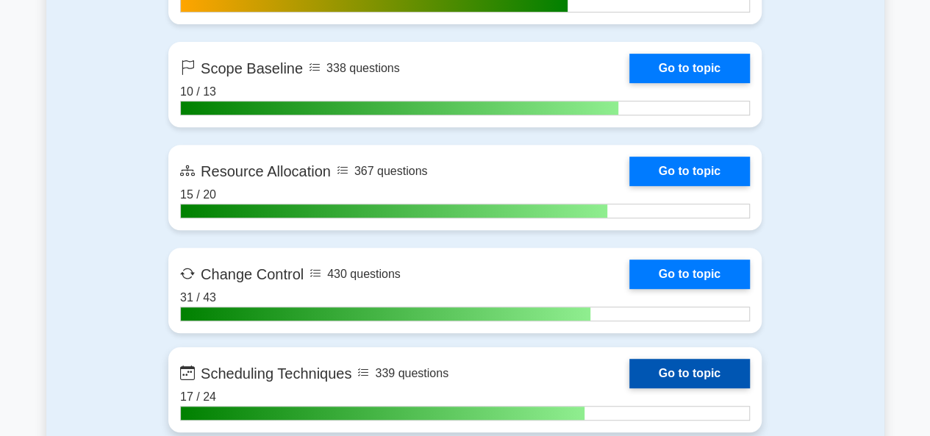
scroll to position [3307, 0]
